Goal: Task Accomplishment & Management: Use online tool/utility

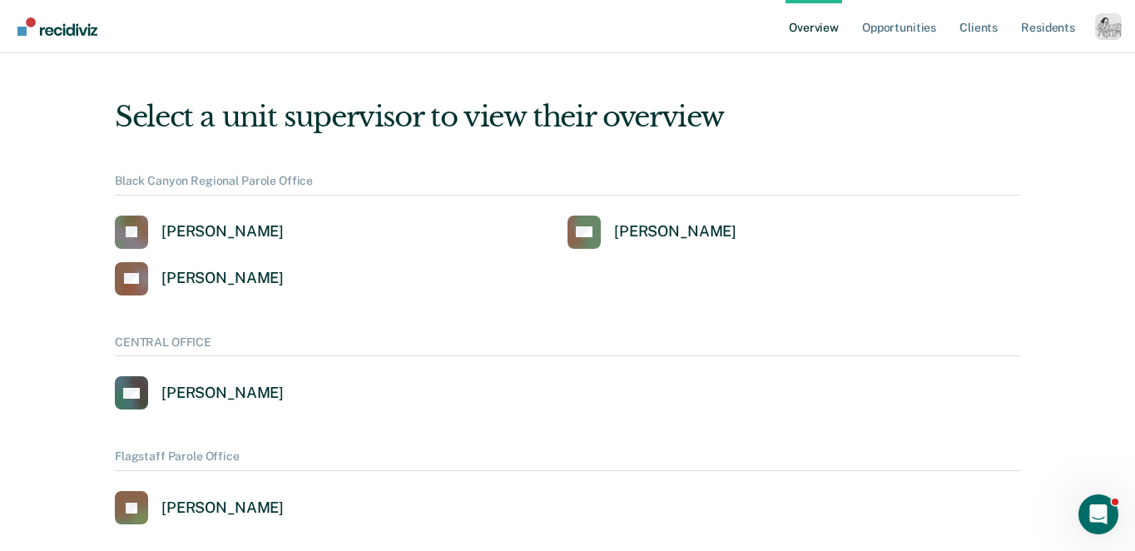
click at [1095, 18] on div "Profile dropdown button" at bounding box center [1108, 26] width 27 height 27
click at [981, 61] on link "Profile" at bounding box center [1042, 67] width 134 height 14
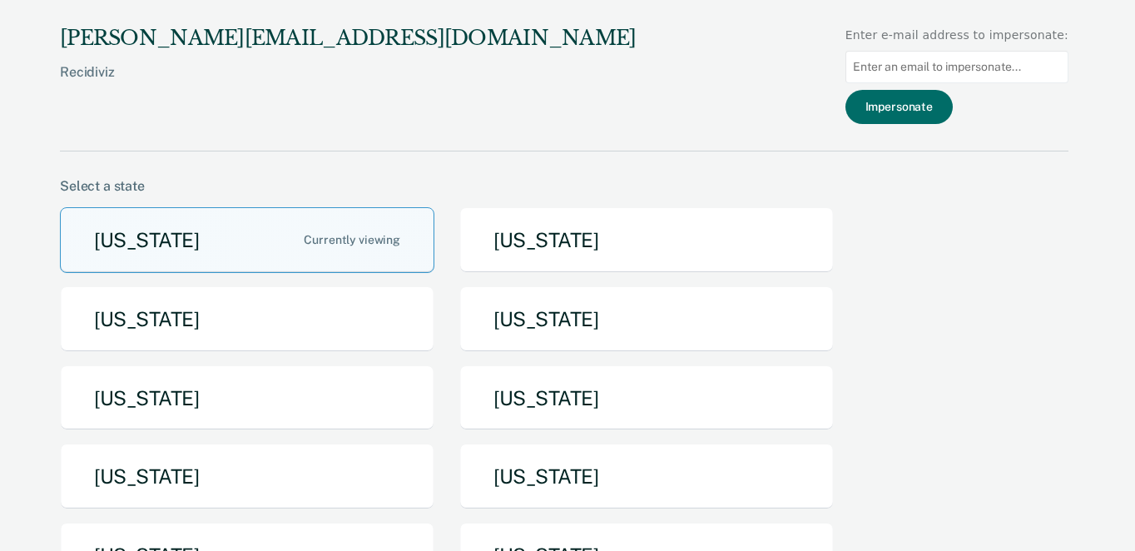
scroll to position [187, 0]
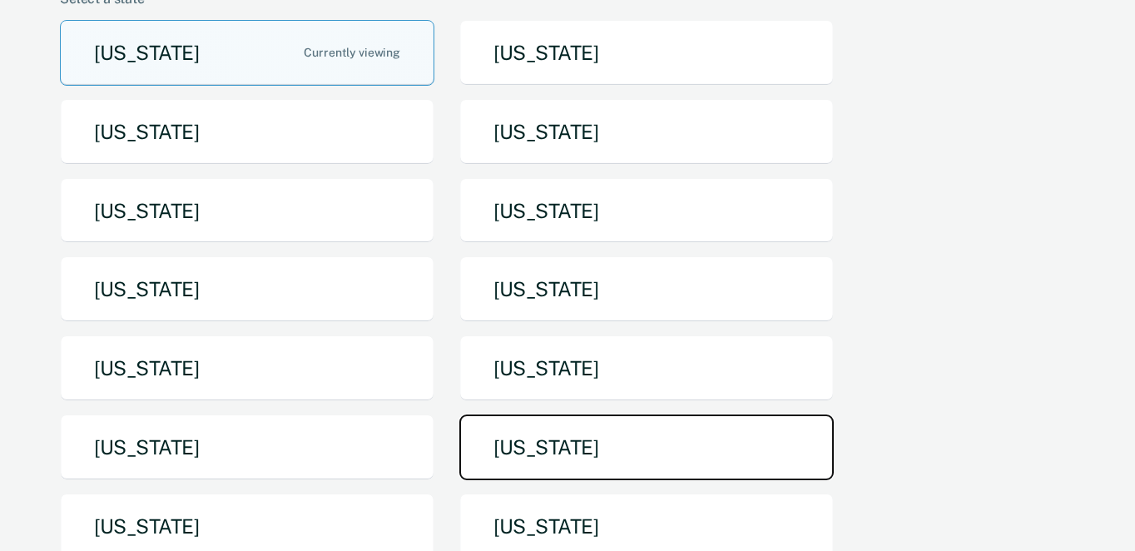
click at [595, 436] on button "[US_STATE]" at bounding box center [646, 447] width 374 height 66
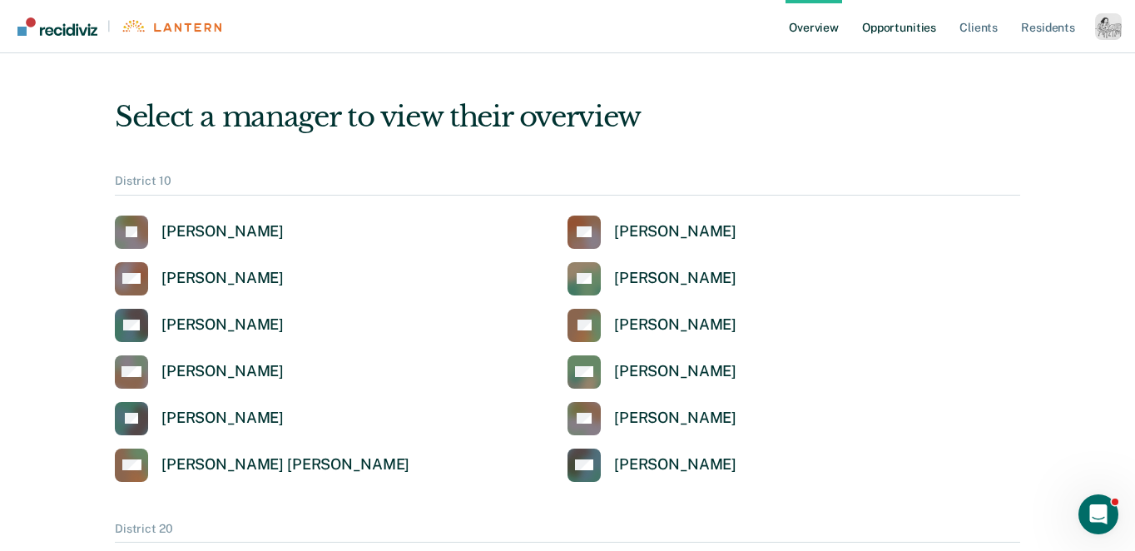
click at [894, 26] on link "Opportunities" at bounding box center [899, 26] width 81 height 53
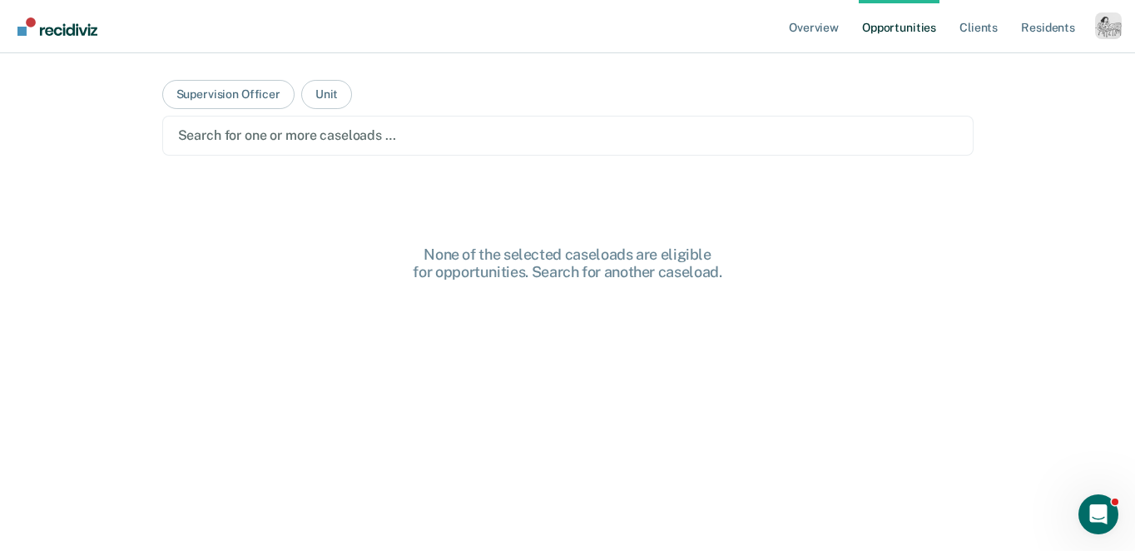
click at [346, 136] on div at bounding box center [568, 135] width 780 height 19
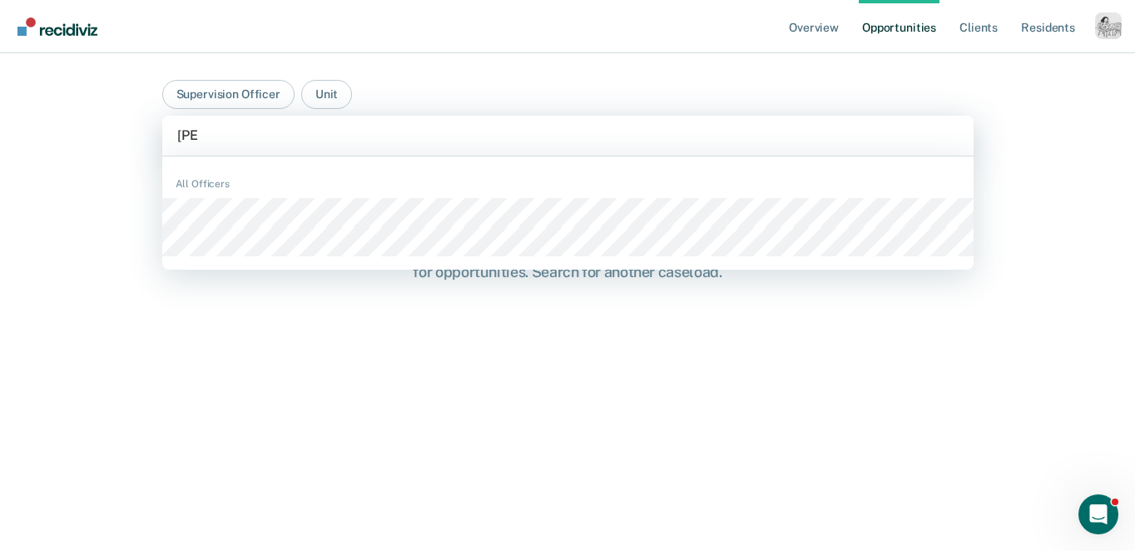
type input "[PERSON_NAME]"
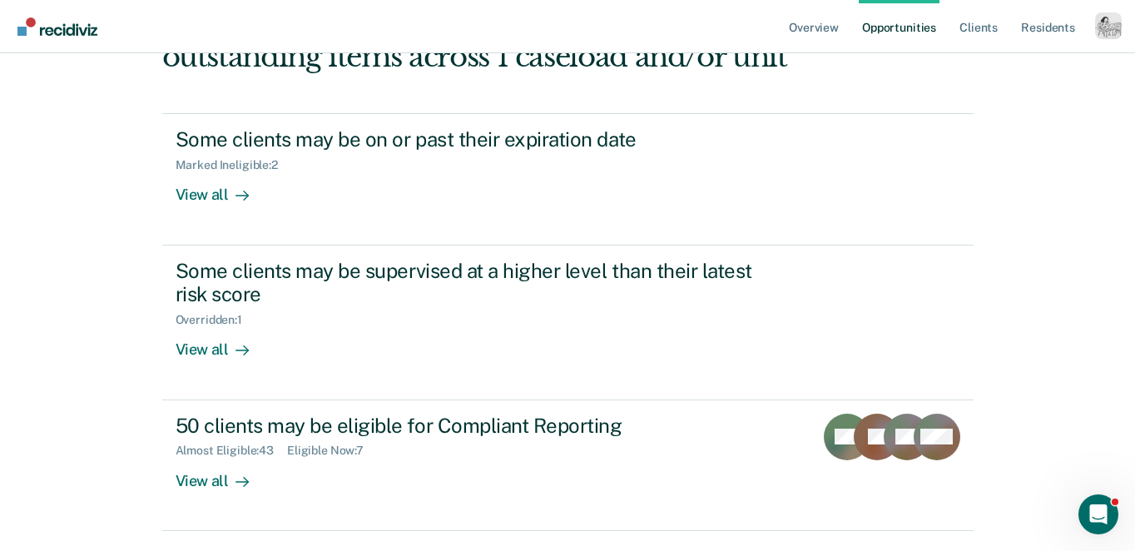
scroll to position [216, 0]
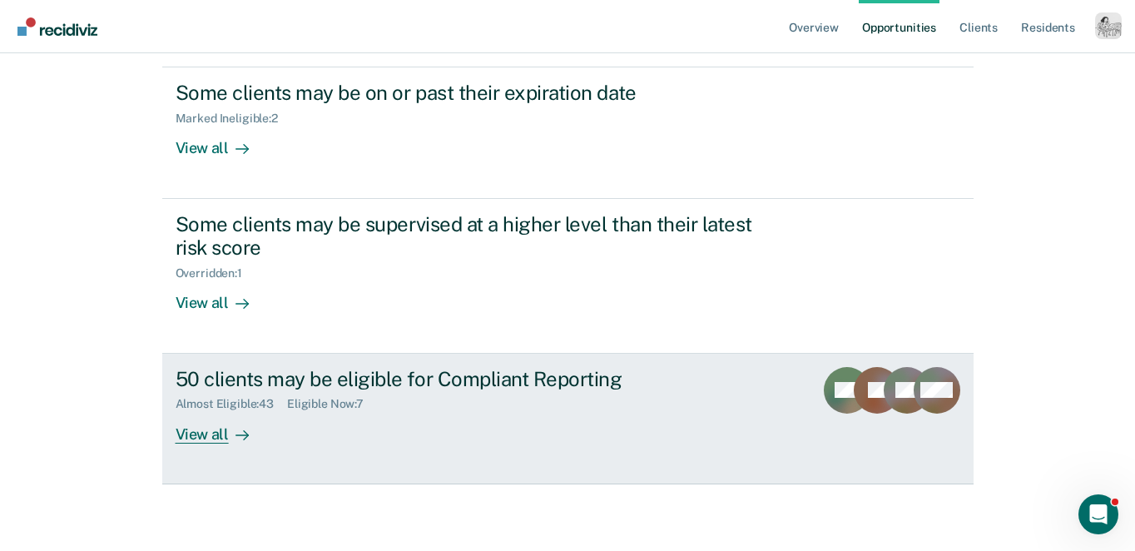
click at [187, 450] on link "50 clients may be eligible for Compliant Reporting Almost Eligible : 43 Eligibl…" at bounding box center [567, 419] width 811 height 131
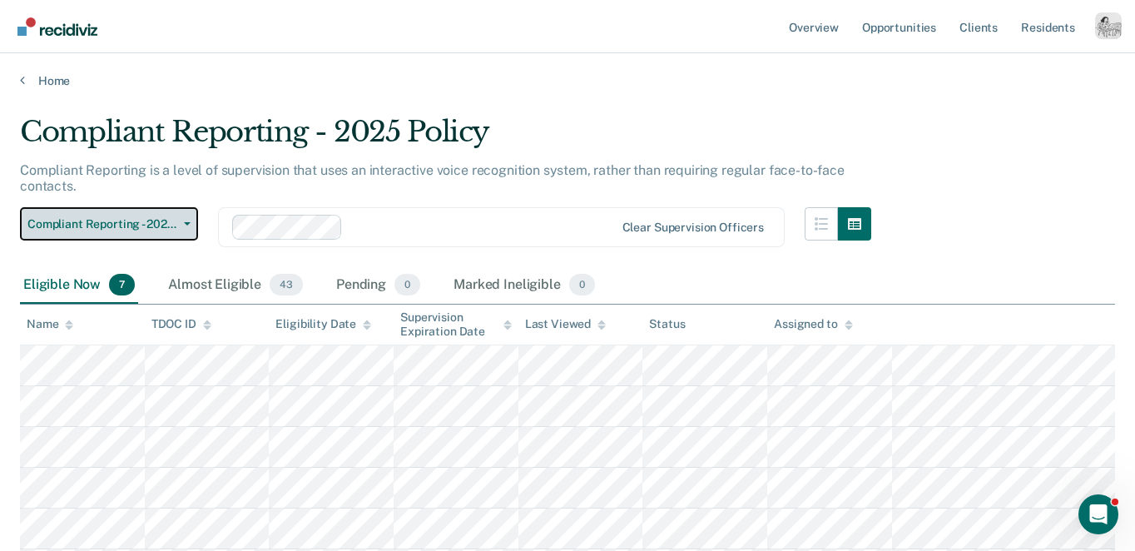
click at [102, 211] on button "Compliant Reporting - 2025 Policy" at bounding box center [109, 223] width 178 height 33
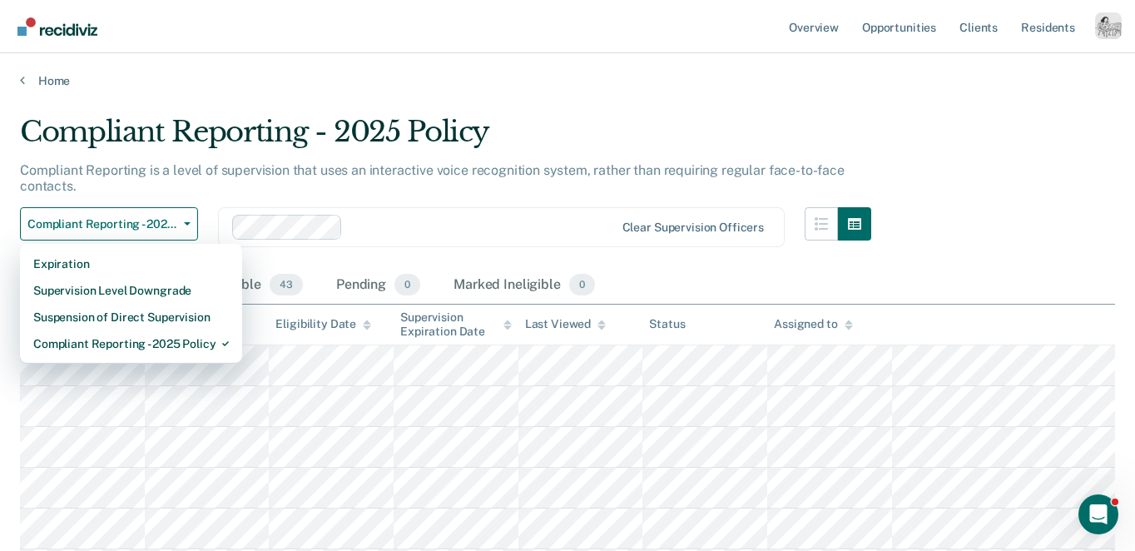
click at [148, 129] on div "Compliant Reporting - 2025 Policy" at bounding box center [445, 138] width 851 height 47
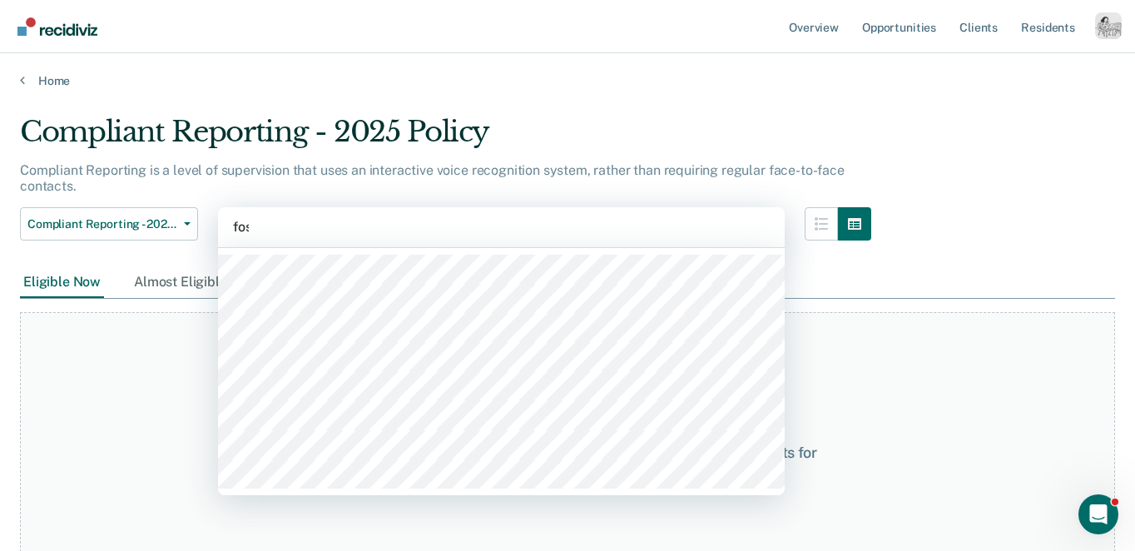
type input "fost"
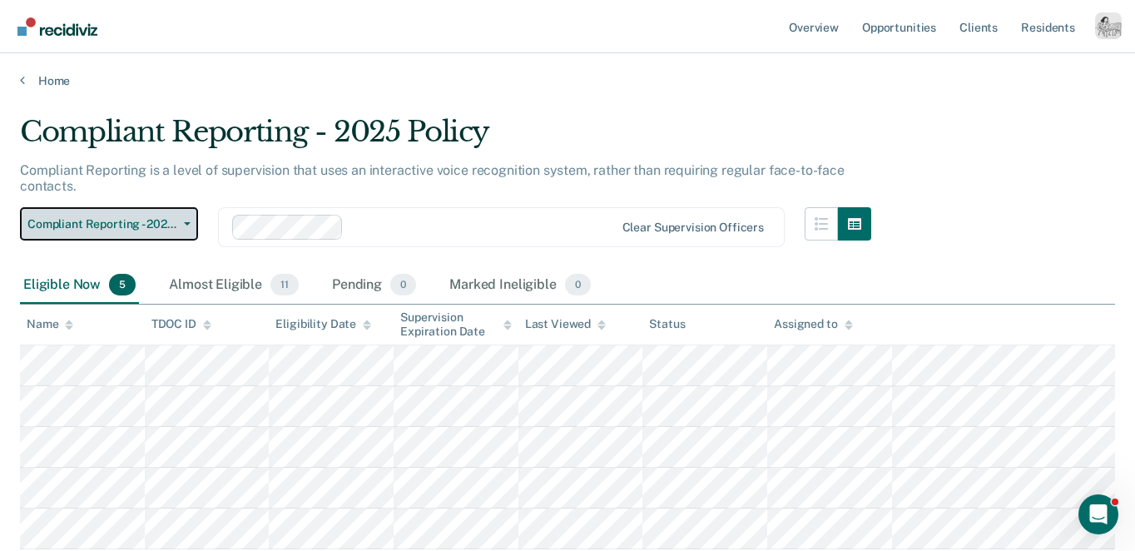
click at [145, 217] on span "Compliant Reporting - 2025 Policy" at bounding box center [102, 224] width 150 height 14
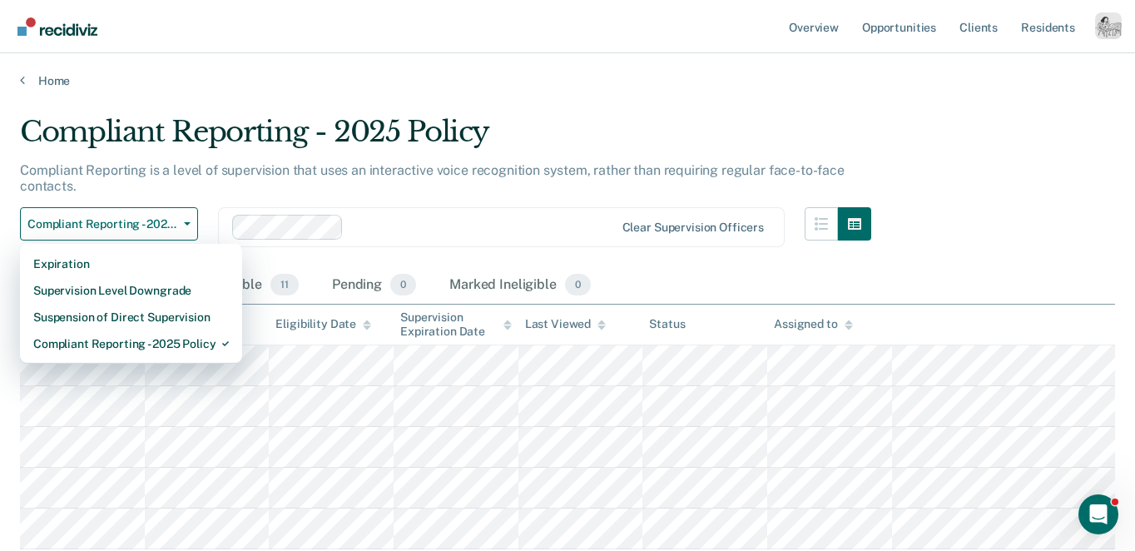
click at [1122, 38] on div "Overview Opportunities Client s Resident s Profile How it works Go to Pathways …" at bounding box center [567, 26] width 1135 height 53
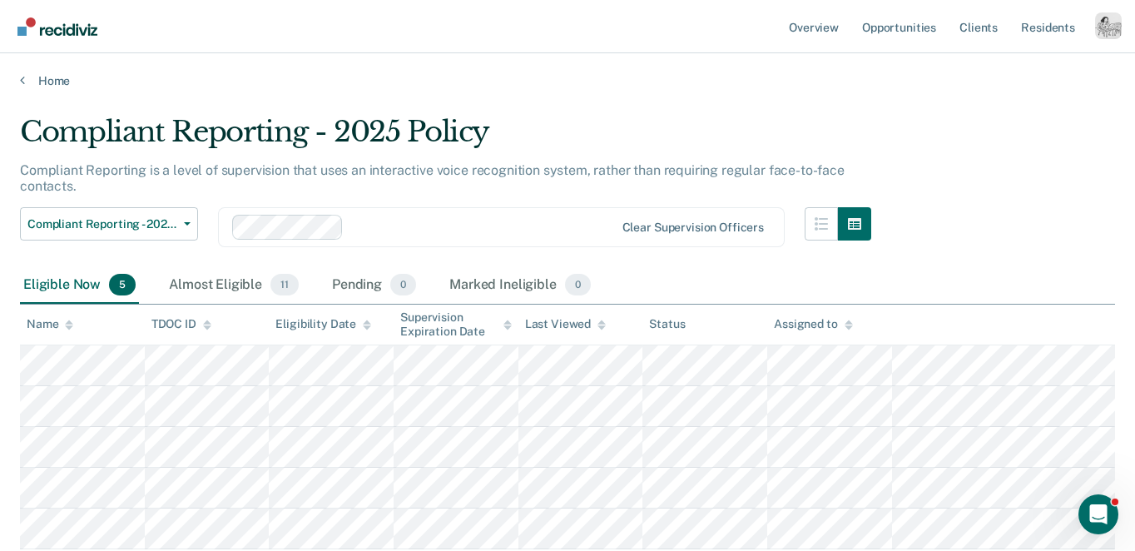
click at [1121, 37] on div "Profile dropdown button" at bounding box center [1108, 25] width 27 height 27
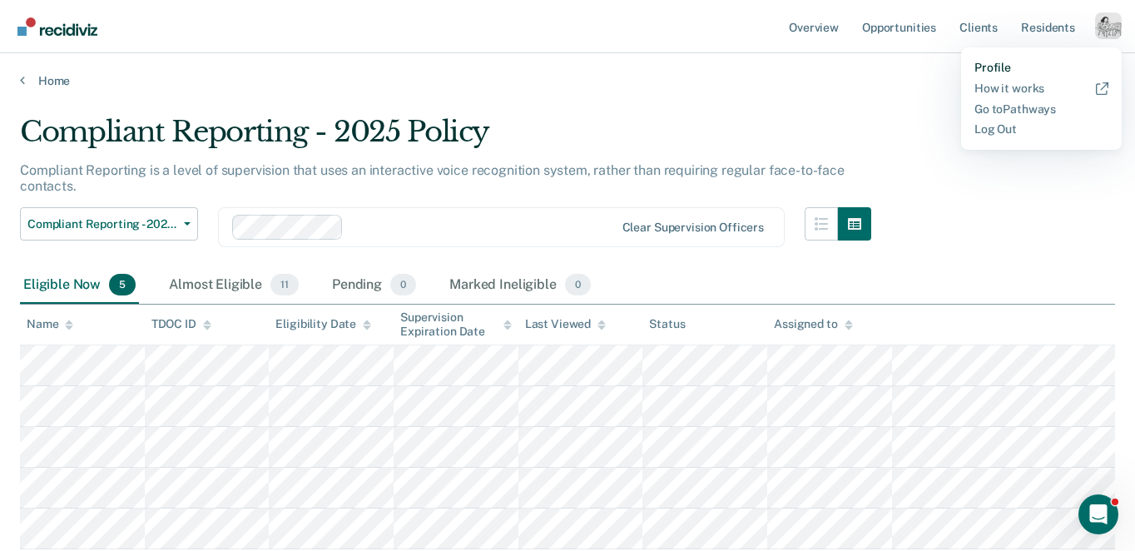
click at [1009, 61] on link "Profile" at bounding box center [1042, 68] width 134 height 14
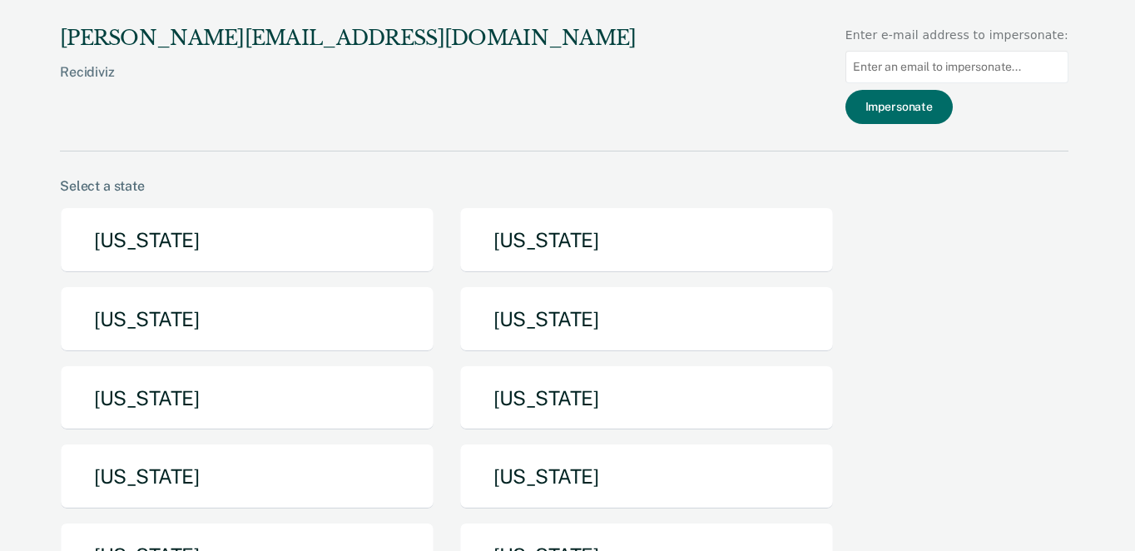
click at [989, 63] on input at bounding box center [957, 67] width 223 height 32
paste input "Kyle.Reardon@tn.gov"
type input "Kyle.Reardon@tn.gov"
click at [925, 95] on button "Impersonate" at bounding box center [899, 107] width 107 height 34
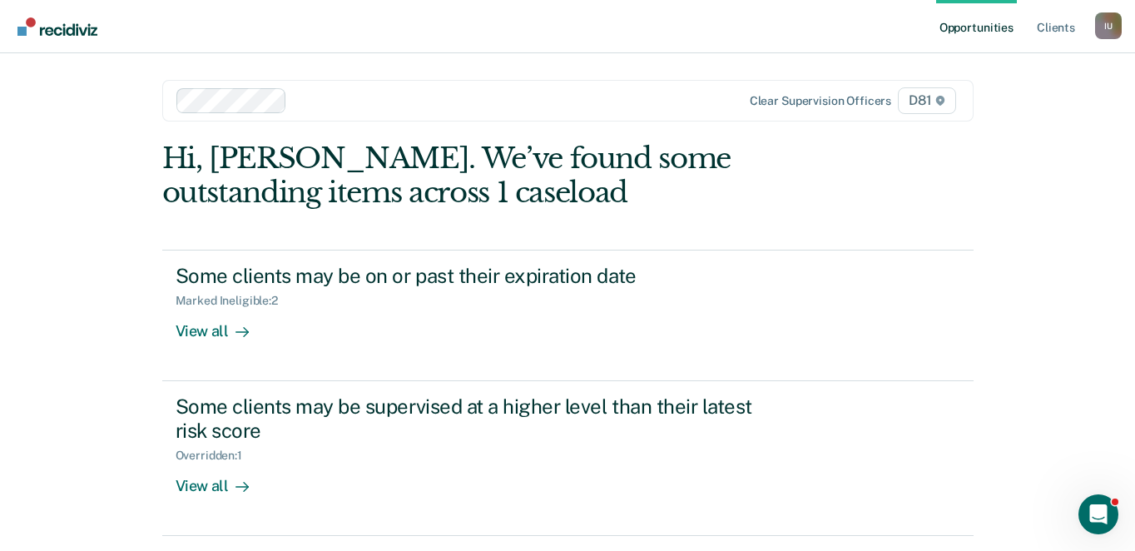
click at [70, 41] on link "Go to Recidiviz Home" at bounding box center [57, 26] width 88 height 52
click at [1118, 37] on div "I U" at bounding box center [1108, 25] width 27 height 27
click at [1011, 58] on div "Opportunities Client s Impersonated User I U Profile How it works Log Out Clear…" at bounding box center [567, 301] width 1135 height 603
click at [1104, 37] on div "I U" at bounding box center [1108, 25] width 27 height 27
click at [994, 67] on link "Profile" at bounding box center [1042, 68] width 134 height 14
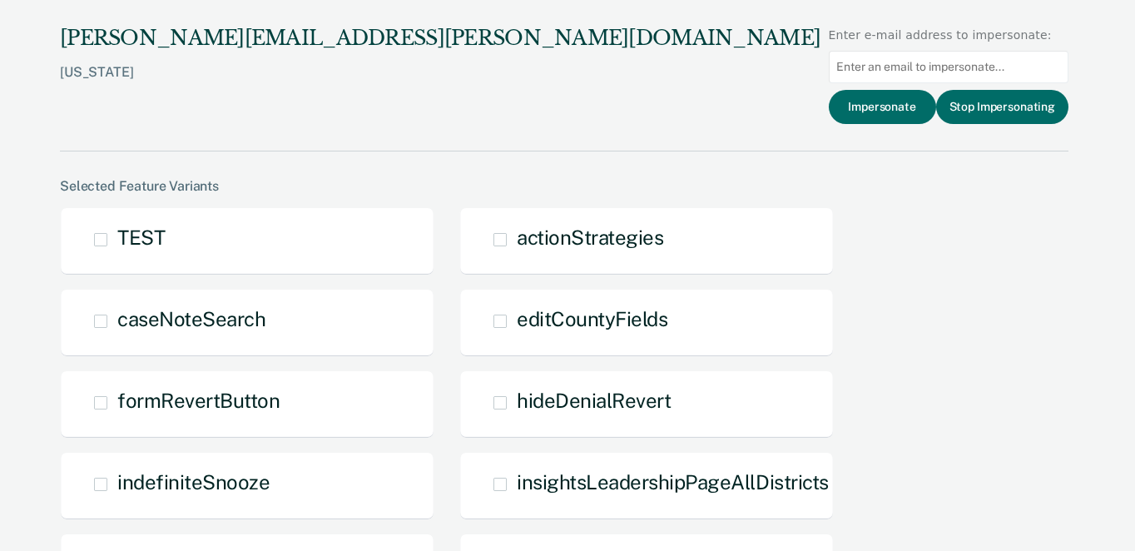
click at [1002, 66] on input at bounding box center [949, 67] width 240 height 32
paste input "kelsey.foster@tn.gov"
type input "kelsey.foster@tn.gov"
click at [907, 100] on button "Impersonate" at bounding box center [882, 107] width 107 height 34
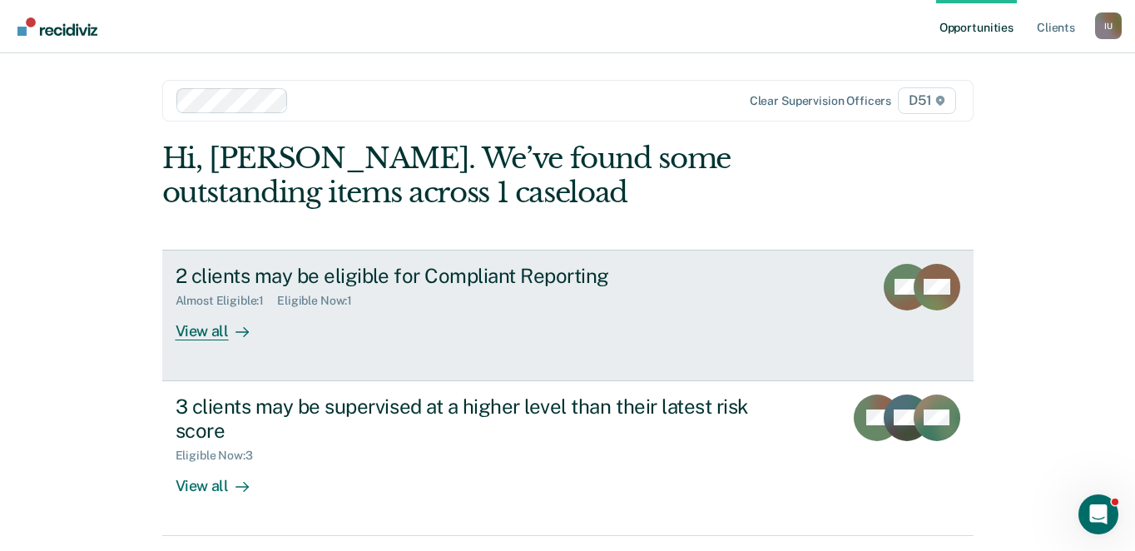
scroll to position [52, 0]
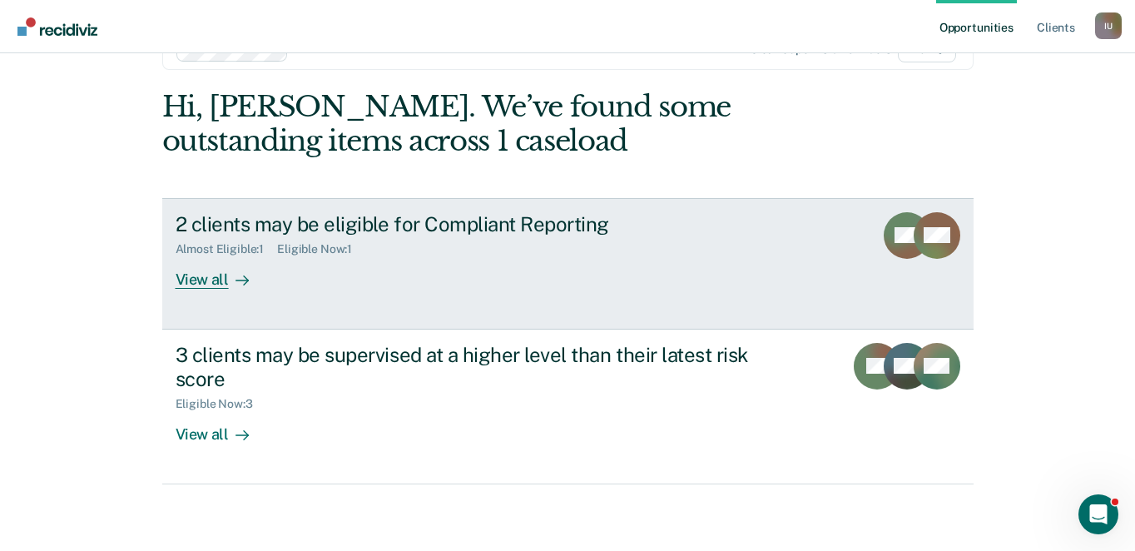
click at [215, 285] on div "View all" at bounding box center [222, 272] width 93 height 32
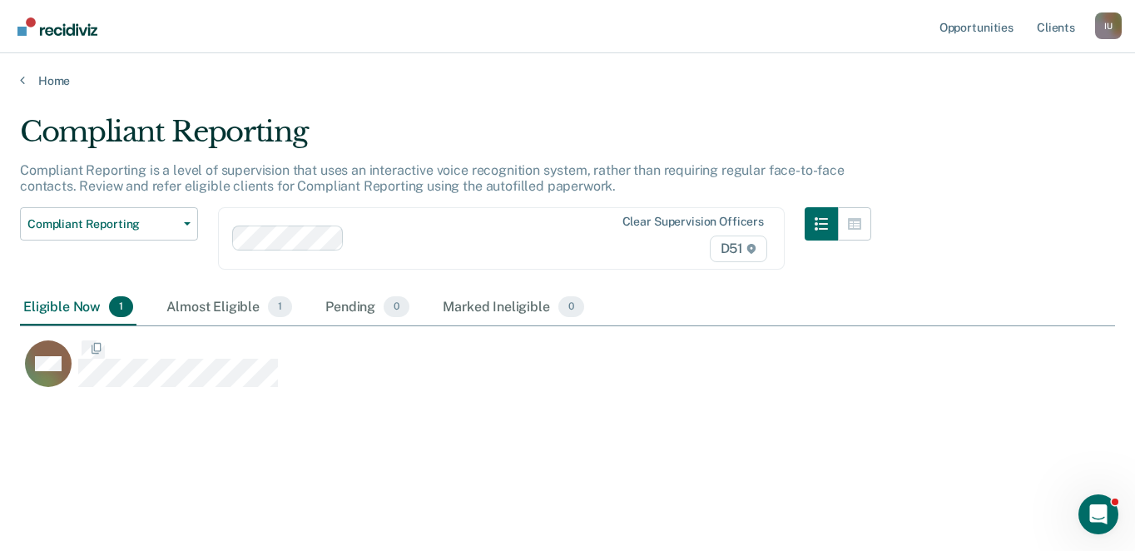
scroll to position [311, 1095]
